Goal: Information Seeking & Learning: Learn about a topic

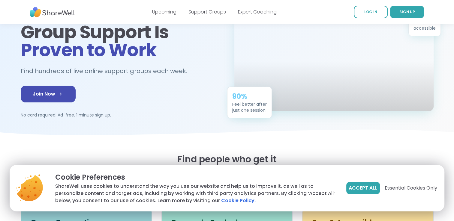
scroll to position [62, 0]
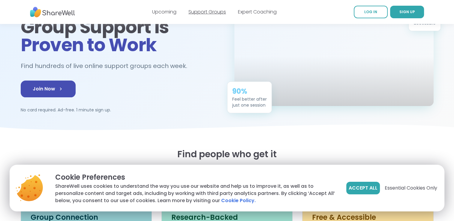
click at [206, 13] on link "Support Groups" at bounding box center [206, 11] width 37 height 7
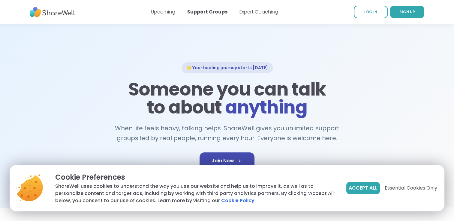
click at [206, 13] on link "Support Groups" at bounding box center [207, 11] width 40 height 7
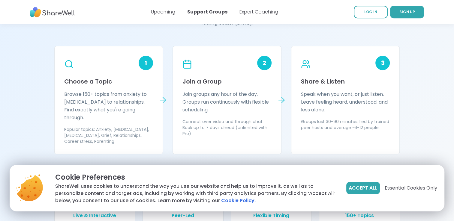
scroll to position [522, 0]
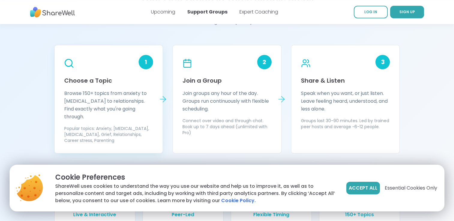
click at [103, 82] on h3 "Choose a Topic" at bounding box center [108, 80] width 89 height 8
click at [145, 62] on div "1" at bounding box center [145, 62] width 14 height 14
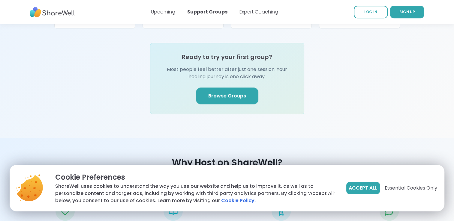
scroll to position [735, 0]
click at [222, 87] on link "Browse Groups" at bounding box center [227, 95] width 62 height 17
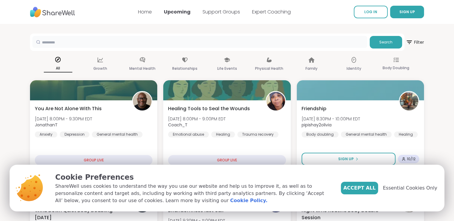
click at [288, 43] on input "text" at bounding box center [199, 42] width 335 height 12
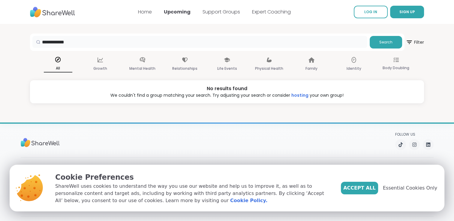
drag, startPoint x: 73, startPoint y: 42, endPoint x: 27, endPoint y: 42, distance: 45.9
click at [27, 42] on section "**********" at bounding box center [227, 63] width 454 height 79
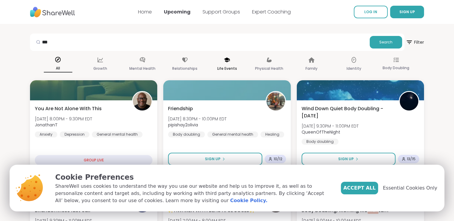
click at [233, 68] on p "Life Events" at bounding box center [227, 68] width 20 height 7
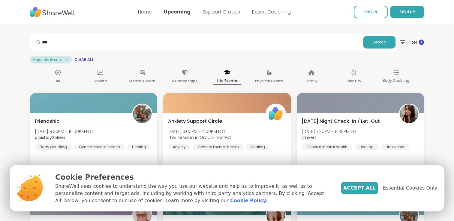
click at [41, 41] on div at bounding box center [37, 42] width 11 height 12
click at [45, 42] on input "***" at bounding box center [196, 42] width 328 height 12
type input "*********"
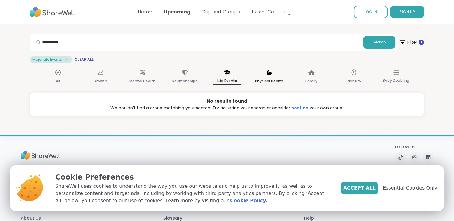
click at [269, 79] on p "Physical Health" at bounding box center [269, 81] width 28 height 7
drag, startPoint x: 83, startPoint y: 38, endPoint x: 21, endPoint y: 36, distance: 61.8
click at [21, 36] on section "********* Search Filter 1 Physical Health Clear All All Growth Mental Health Re…" at bounding box center [227, 70] width 454 height 92
click at [268, 76] on div "Physical Health" at bounding box center [269, 77] width 28 height 22
click at [269, 83] on p "Physical Health" at bounding box center [269, 81] width 28 height 8
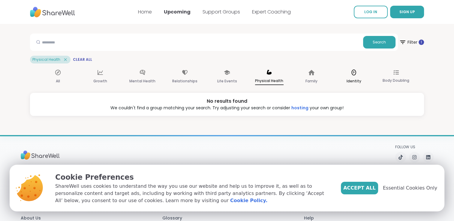
click at [355, 80] on p "Identity" at bounding box center [353, 81] width 15 height 7
click at [93, 58] on span "Clear All" at bounding box center [100, 59] width 19 height 5
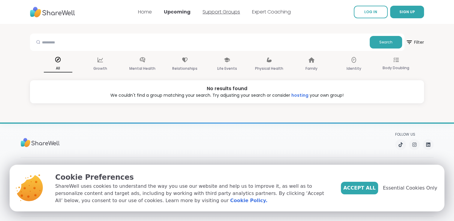
click at [219, 12] on link "Support Groups" at bounding box center [220, 11] width 37 height 7
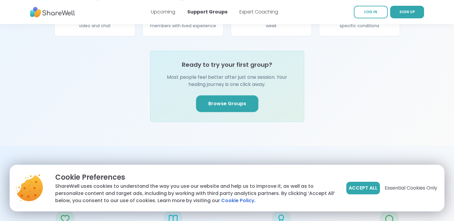
scroll to position [727, 0]
click at [215, 97] on link "Browse Groups" at bounding box center [227, 103] width 62 height 17
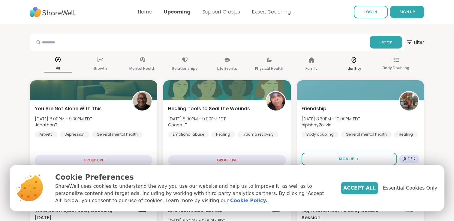
click at [352, 70] on p "Identity" at bounding box center [353, 68] width 15 height 7
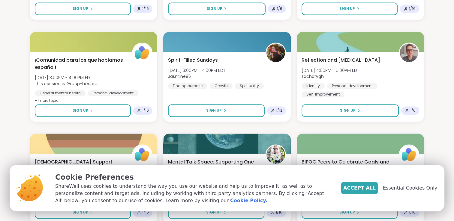
scroll to position [876, 0]
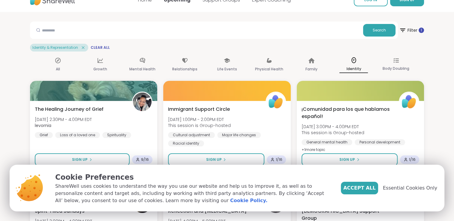
scroll to position [0, 0]
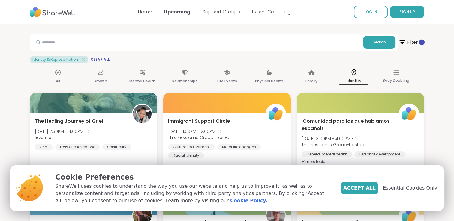
click at [412, 39] on span "Filter 1" at bounding box center [411, 42] width 26 height 15
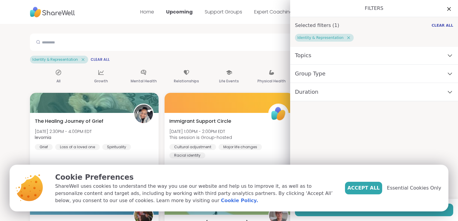
click at [447, 55] on icon at bounding box center [450, 55] width 7 height 4
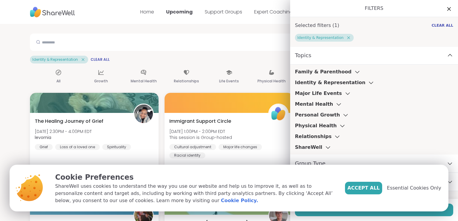
click at [447, 55] on icon at bounding box center [450, 55] width 7 height 4
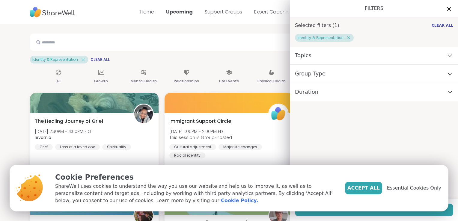
click at [447, 90] on icon at bounding box center [450, 92] width 7 height 4
click at [444, 79] on div "Group Type" at bounding box center [374, 74] width 168 height 18
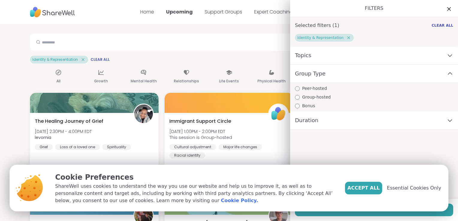
drag, startPoint x: 444, startPoint y: 79, endPoint x: 410, endPoint y: 31, distance: 58.7
drag, startPoint x: 410, startPoint y: 31, endPoint x: 444, endPoint y: 12, distance: 38.3
click at [445, 12] on icon at bounding box center [448, 8] width 7 height 7
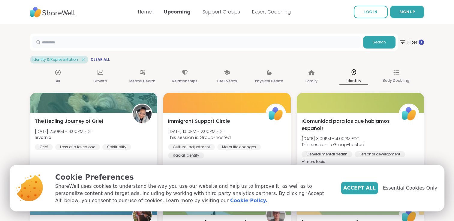
click at [234, 43] on input "text" at bounding box center [196, 42] width 328 height 12
type input "*****"
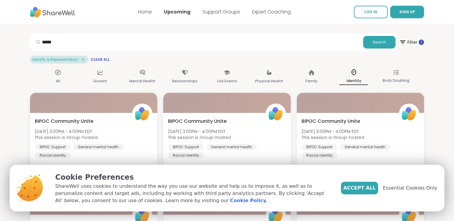
click at [83, 58] on icon at bounding box center [82, 59] width 5 height 5
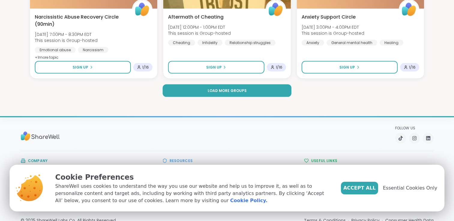
scroll to position [1213, 0]
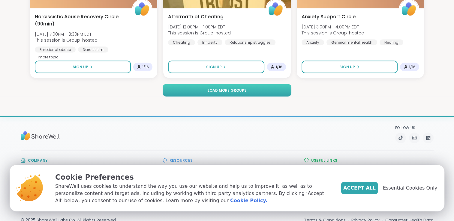
click at [258, 90] on button "Load more groups" at bounding box center [226, 90] width 129 height 13
